Goal: Find specific page/section

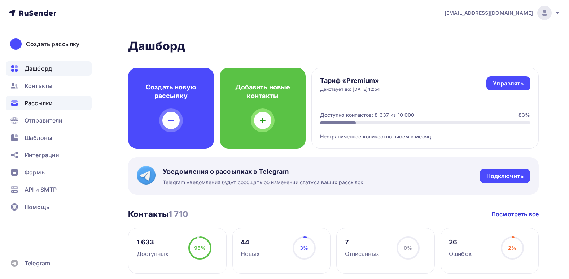
click at [61, 104] on div "Рассылки" at bounding box center [49, 103] width 86 height 14
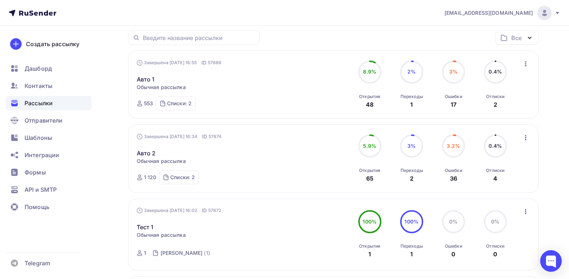
scroll to position [72, 0]
